Goal: Task Accomplishment & Management: Manage account settings

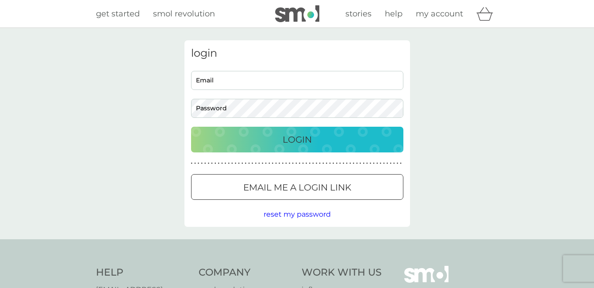
type input "julieg147@hotmail.com"
click at [250, 87] on input "julieg147@hotmail.com" at bounding box center [297, 80] width 212 height 19
drag, startPoint x: 150, startPoint y: 127, endPoint x: 167, endPoint y: 135, distance: 19.2
click at [150, 127] on div "login julieg147@hotmail.com Email Password Login ● ● ● ● ● ● ● ● ● ● ● ● ● ● ● …" at bounding box center [297, 133] width 594 height 211
click at [231, 139] on div "Login" at bounding box center [297, 139] width 195 height 14
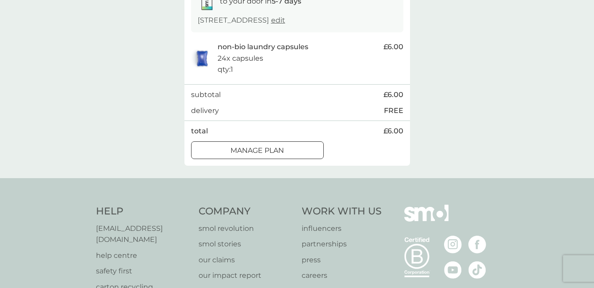
scroll to position [177, 0]
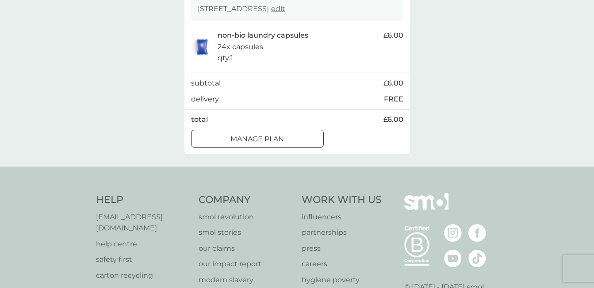
click at [254, 143] on button "Manage plan" at bounding box center [257, 139] width 133 height 18
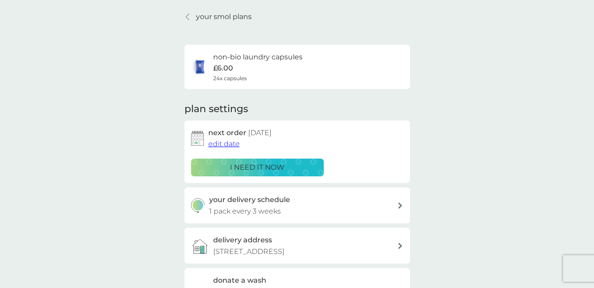
scroll to position [44, 0]
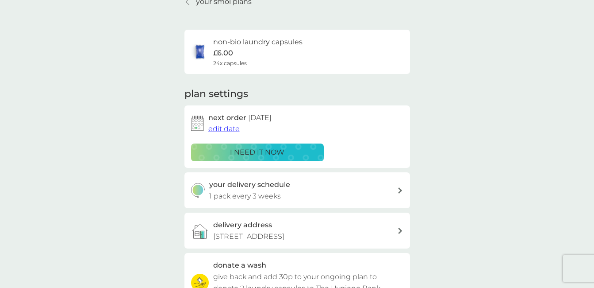
click at [231, 128] on span "edit date" at bounding box center [223, 128] width 31 height 8
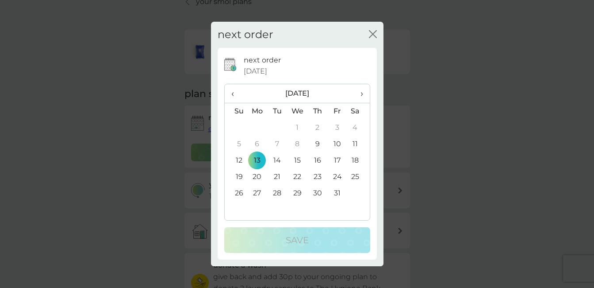
click at [297, 161] on td "15" at bounding box center [297, 160] width 20 height 16
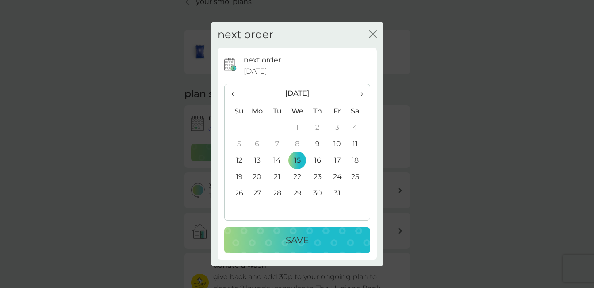
click at [339, 160] on td "17" at bounding box center [337, 160] width 20 height 16
click at [279, 176] on td "21" at bounding box center [277, 177] width 20 height 16
click at [298, 234] on p "Save" at bounding box center [297, 240] width 23 height 14
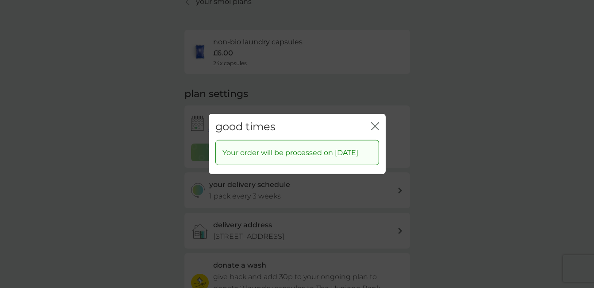
click at [374, 123] on icon "close" at bounding box center [375, 126] width 8 height 8
